Goal: Information Seeking & Learning: Learn about a topic

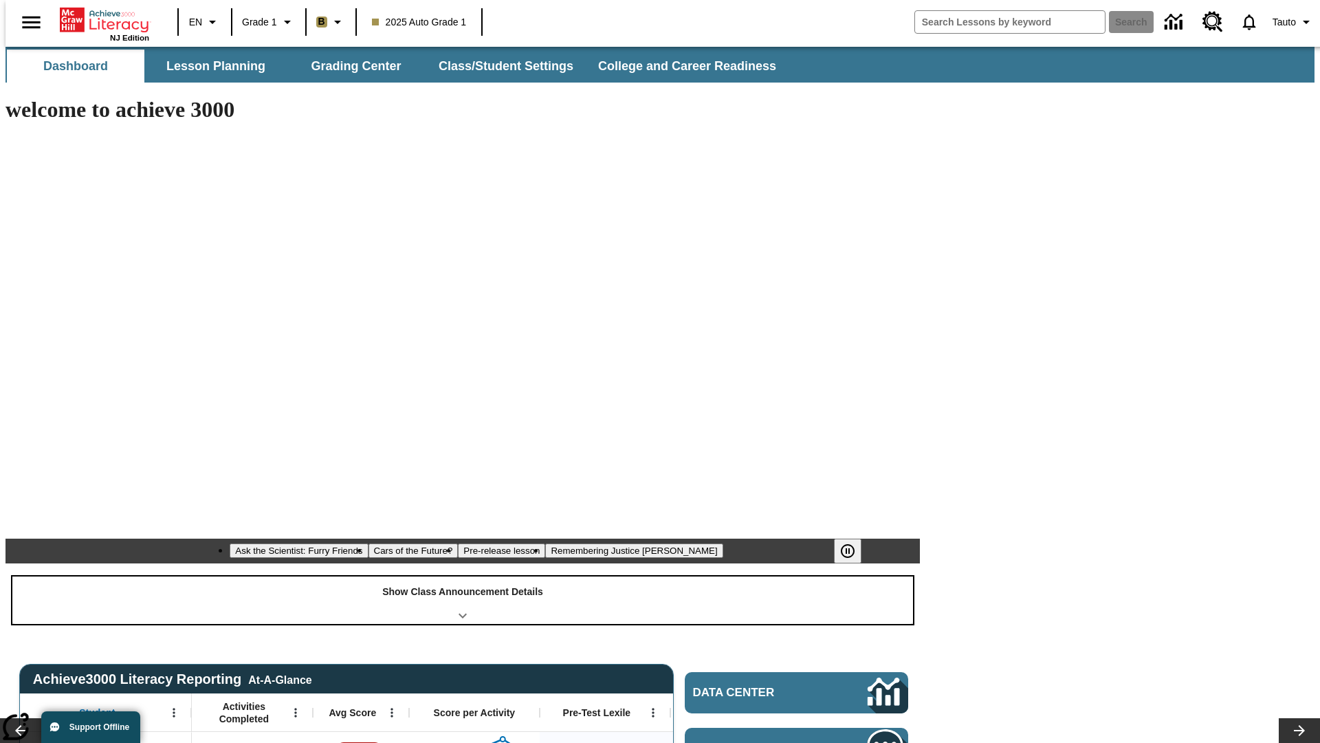
click at [463, 576] on div "Show Class Announcement Details" at bounding box center [462, 599] width 901 height 47
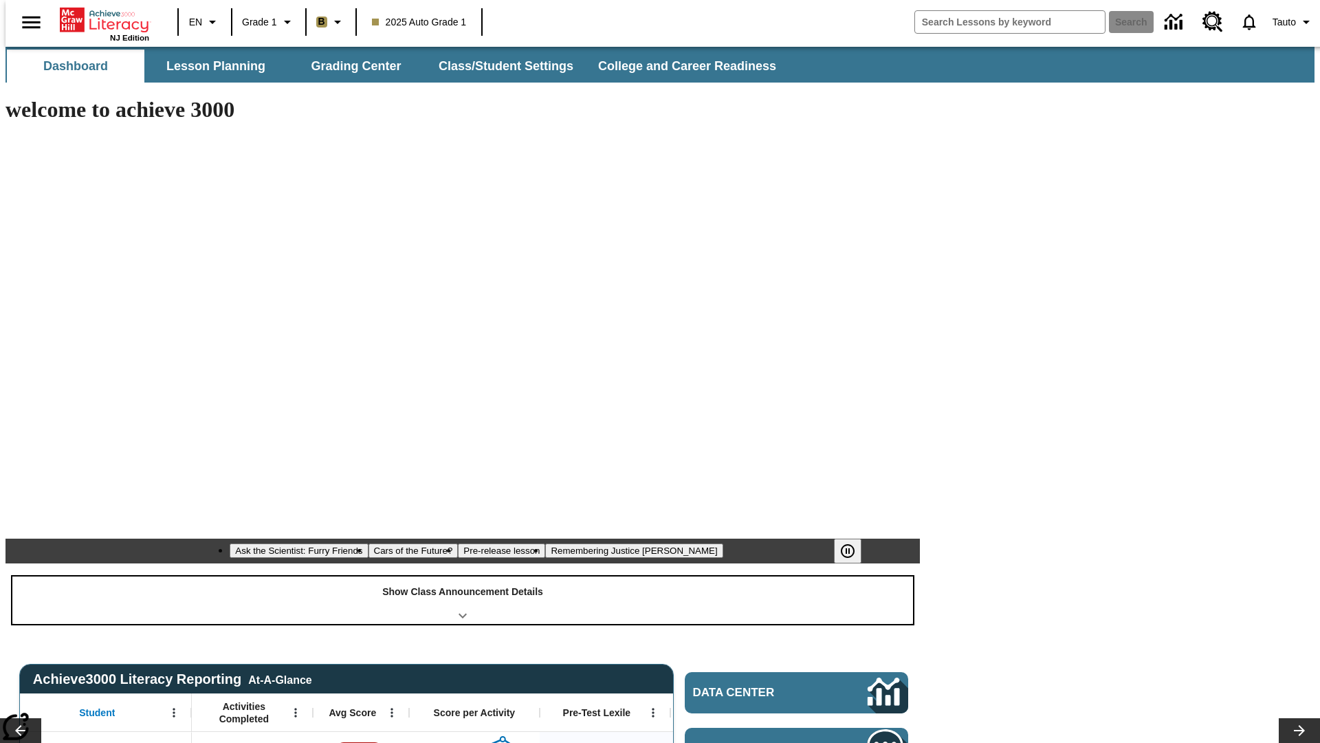
click at [463, 576] on div "Show Class Announcement Details" at bounding box center [462, 599] width 901 height 47
